Goal: Find specific page/section: Find specific page/section

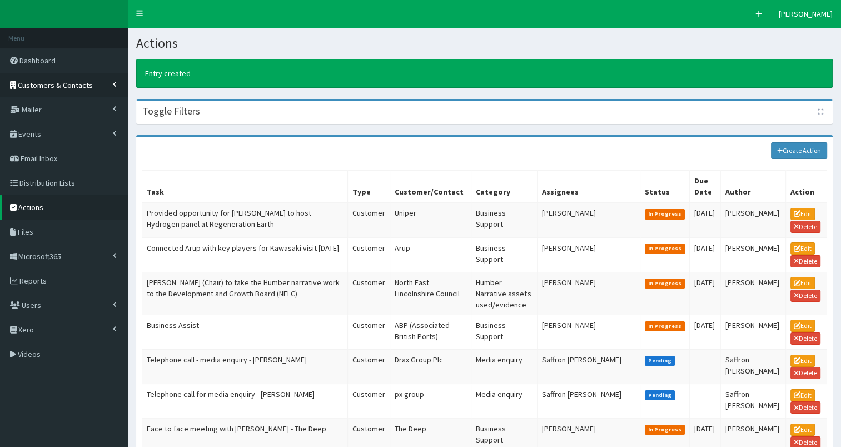
click at [53, 88] on span "Customers & Contacts" at bounding box center [55, 85] width 75 height 10
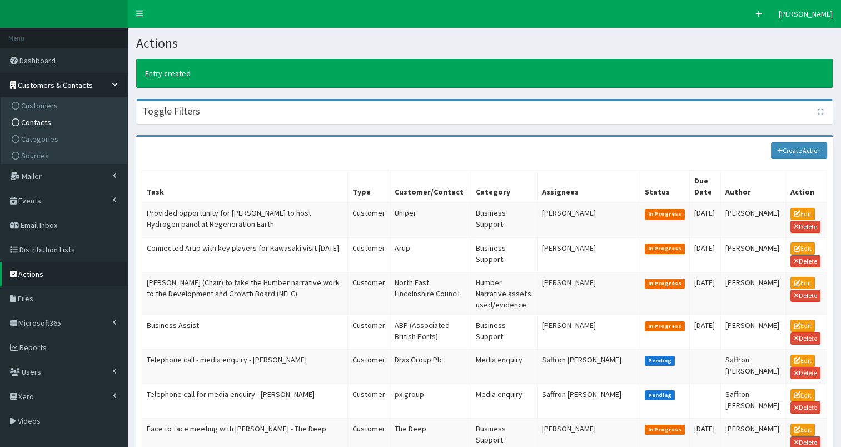
click at [46, 118] on span "Contacts" at bounding box center [36, 122] width 30 height 10
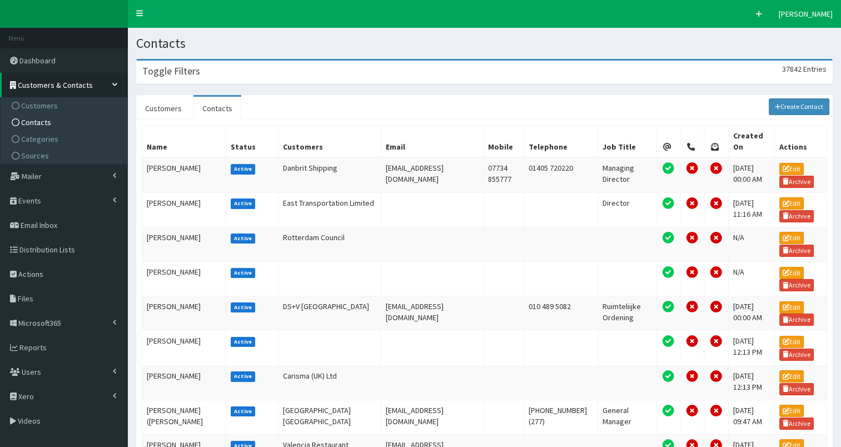
click at [243, 73] on div "Toggle Filters 37842 Entries" at bounding box center [484, 72] width 695 height 23
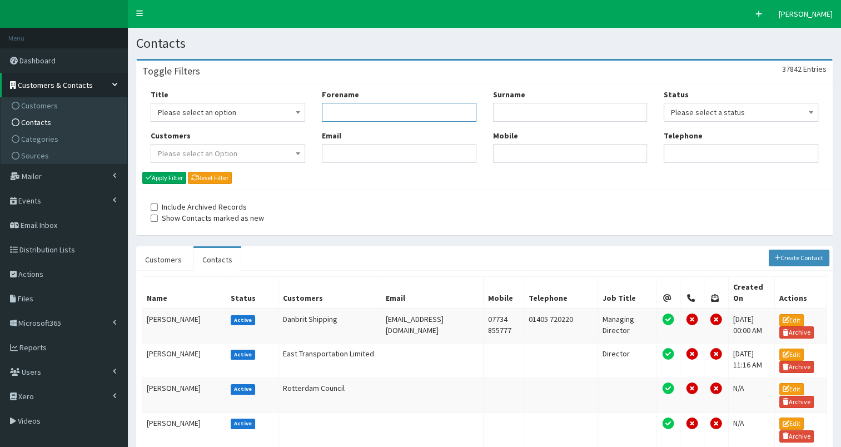
click at [372, 113] on input "Forename" at bounding box center [399, 112] width 155 height 19
type input "r"
